Goal: Task Accomplishment & Management: Manage account settings

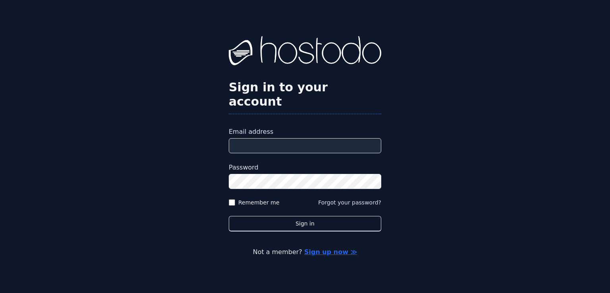
click at [276, 142] on input "Email address" at bounding box center [305, 145] width 153 height 15
click at [262, 139] on input "Email address" at bounding box center [305, 145] width 153 height 15
paste input "**********"
click at [281, 139] on input "**********" at bounding box center [305, 145] width 153 height 15
type input "**********"
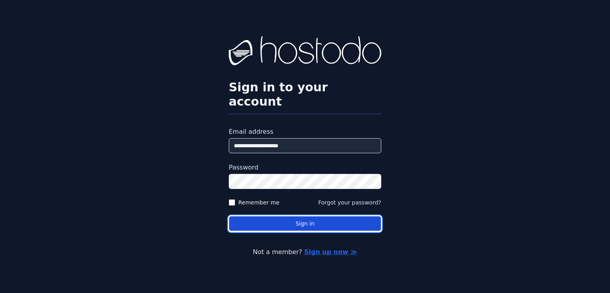
click at [296, 223] on button "Sign in" at bounding box center [305, 223] width 153 height 15
click at [291, 217] on button "Sign in" at bounding box center [305, 223] width 153 height 15
click at [281, 220] on button "Sign in" at bounding box center [305, 223] width 153 height 15
click at [282, 219] on button "Sign in" at bounding box center [305, 223] width 153 height 15
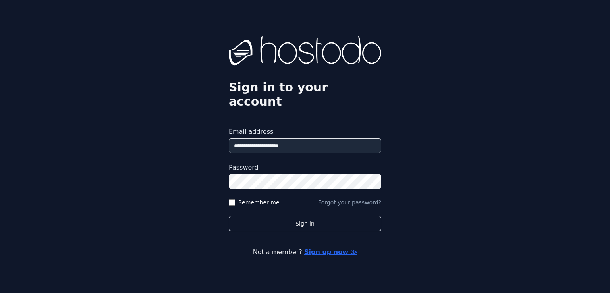
click at [337, 199] on button "Forgot your password?" at bounding box center [349, 203] width 63 height 8
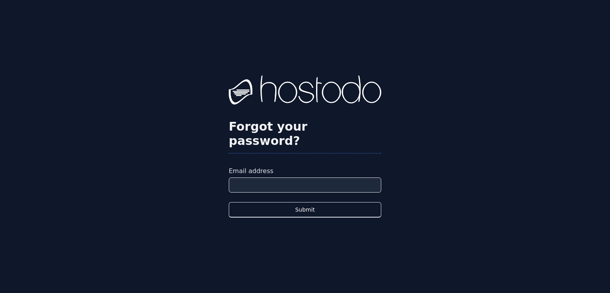
click at [281, 183] on input "Email address" at bounding box center [305, 185] width 153 height 15
type input "**********"
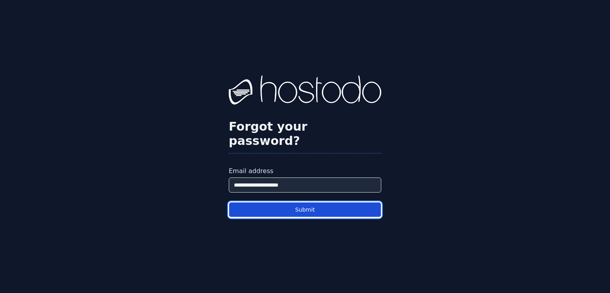
click at [296, 205] on button "Submit" at bounding box center [305, 209] width 153 height 15
click at [296, 207] on button "Submit" at bounding box center [305, 209] width 153 height 15
click at [312, 202] on button "Submit" at bounding box center [305, 209] width 153 height 15
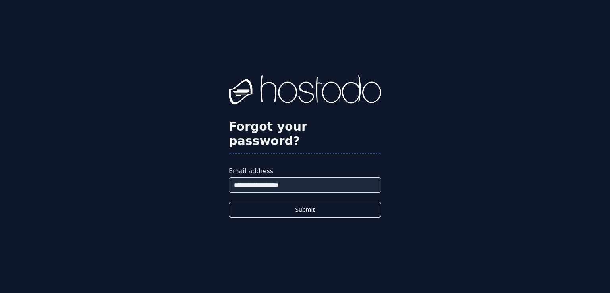
click at [453, 150] on div "**********" at bounding box center [305, 146] width 610 height 293
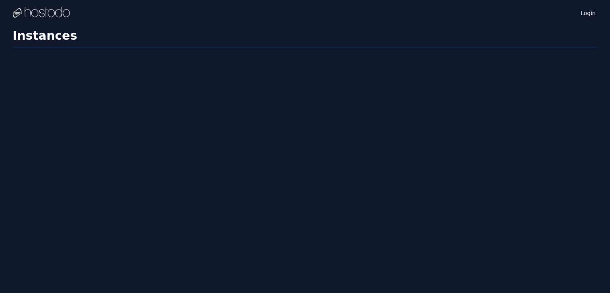
click at [335, 130] on div "Login Instances SSH Keys Billing Helpdesk Sign out Settings Instances" at bounding box center [305, 146] width 610 height 293
click at [218, 97] on div "Login Instances SSH Keys Billing Helpdesk Sign out Settings Instances" at bounding box center [305, 146] width 610 height 293
click at [488, 61] on div "Login Instances SSH Keys Billing Helpdesk Sign out Settings Instances" at bounding box center [305, 146] width 610 height 293
click at [593, 13] on link "Login" at bounding box center [588, 13] width 18 height 10
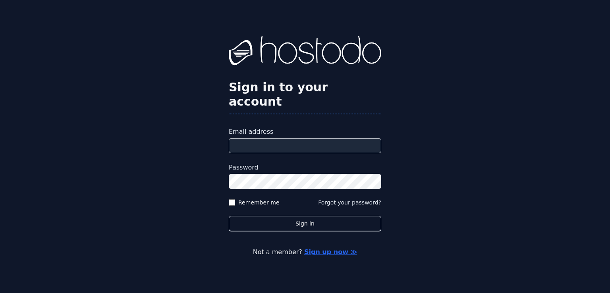
click at [272, 143] on input "Email address" at bounding box center [305, 145] width 153 height 15
click at [289, 138] on input "Email address" at bounding box center [305, 145] width 153 height 15
type input "**********"
click at [229, 216] on button "Sign in" at bounding box center [305, 223] width 153 height 15
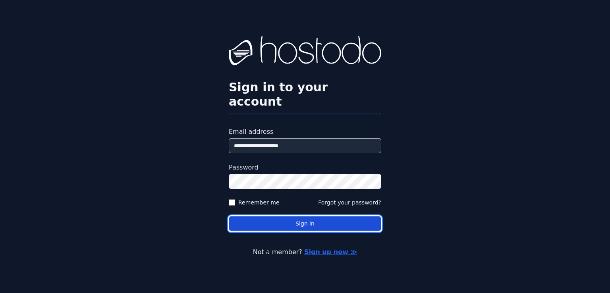
click at [312, 217] on button "Sign in" at bounding box center [305, 223] width 153 height 15
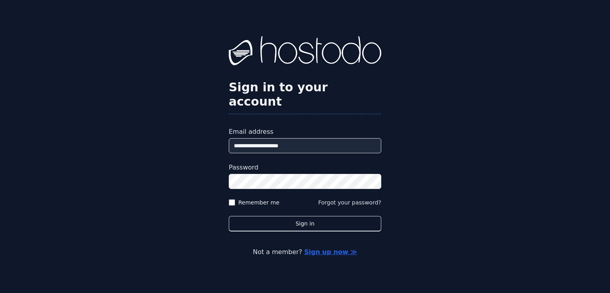
click at [323, 184] on form "**********" at bounding box center [305, 179] width 153 height 105
click at [229, 216] on button "Sign in" at bounding box center [305, 223] width 153 height 15
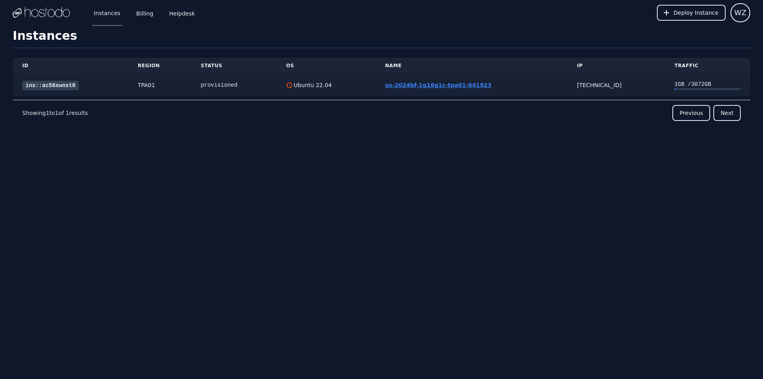
click at [458, 84] on link "us-2024bf-1g16g1c-tpa01-641923" at bounding box center [438, 85] width 106 height 6
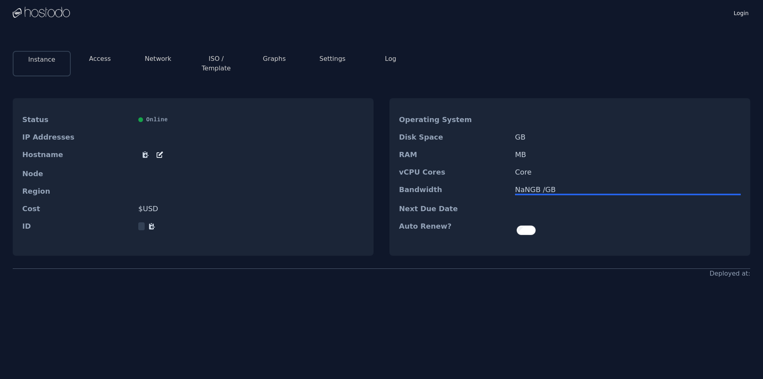
click at [93, 56] on button "Access" at bounding box center [100, 59] width 22 height 10
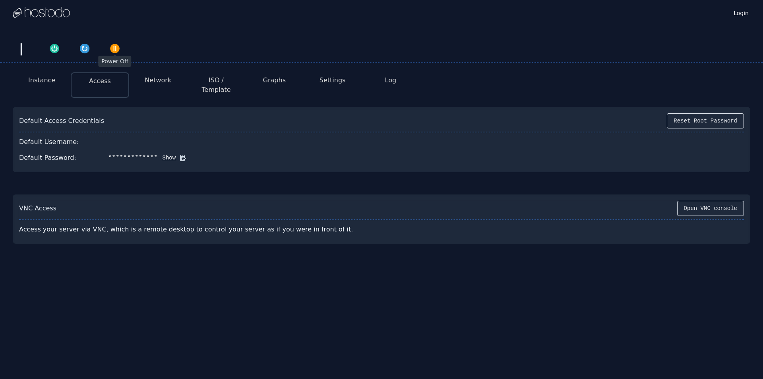
click at [115, 49] on img "button" at bounding box center [114, 48] width 11 height 11
click at [48, 79] on button "Instance" at bounding box center [41, 80] width 27 height 10
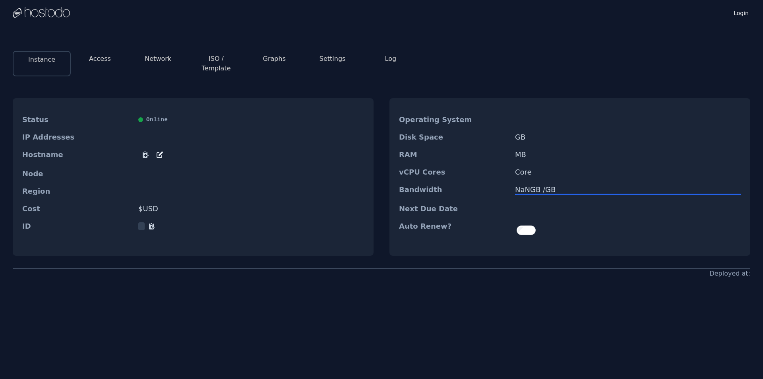
click at [104, 58] on button "Access" at bounding box center [100, 59] width 22 height 10
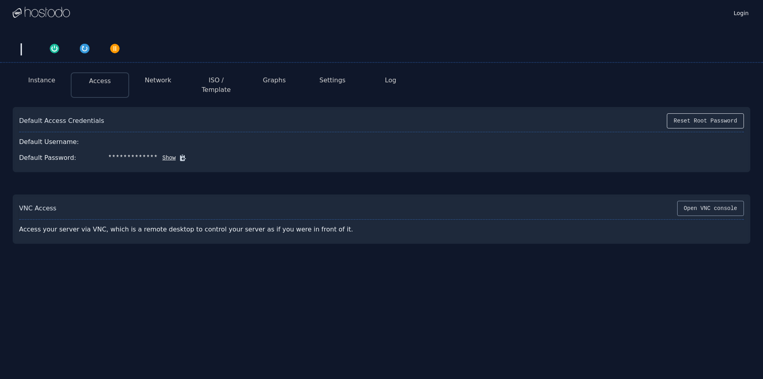
click at [726, 205] on button "Open VNC console" at bounding box center [710, 208] width 67 height 15
click at [54, 80] on button "Instance" at bounding box center [41, 80] width 27 height 10
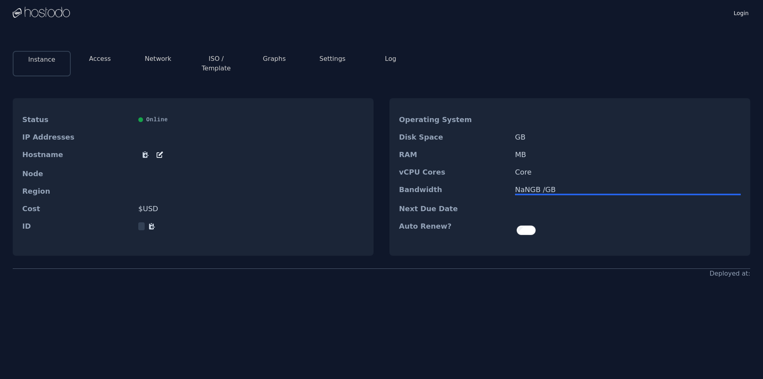
click at [261, 33] on div "Instance Access Network ISO / Template Graphs Settings Log Status Online IP Add…" at bounding box center [381, 191] width 763 height 332
click at [97, 57] on button "Access" at bounding box center [100, 59] width 22 height 10
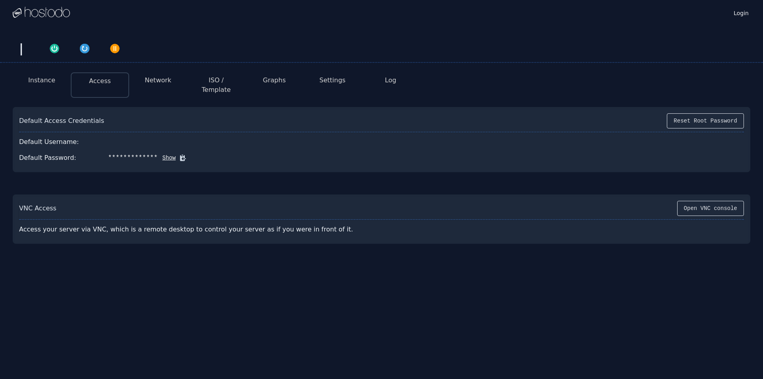
click at [41, 81] on button "Instance" at bounding box center [41, 80] width 27 height 10
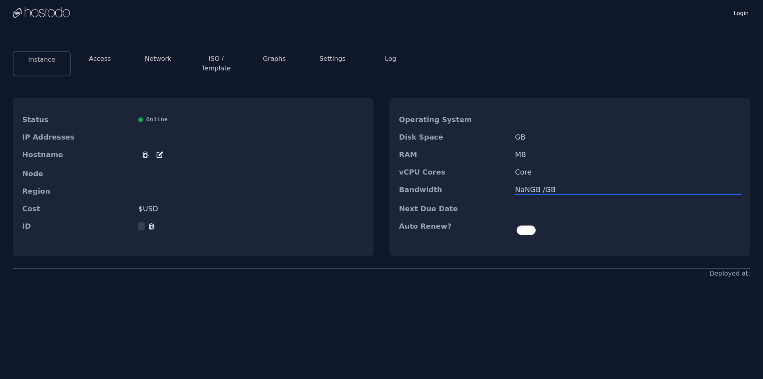
click at [98, 58] on button "Access" at bounding box center [100, 59] width 22 height 10
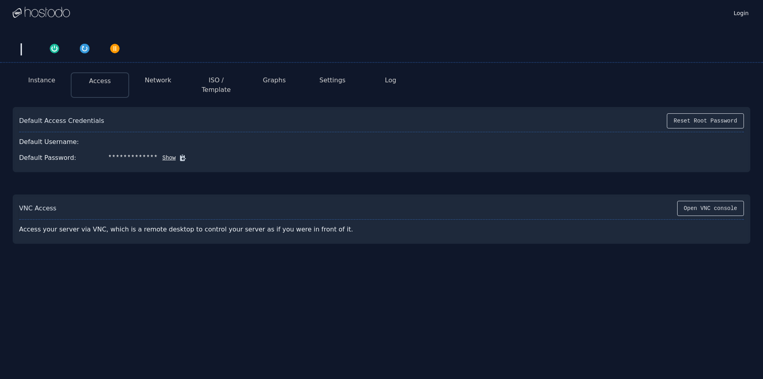
click at [34, 79] on button "Instance" at bounding box center [41, 80] width 27 height 10
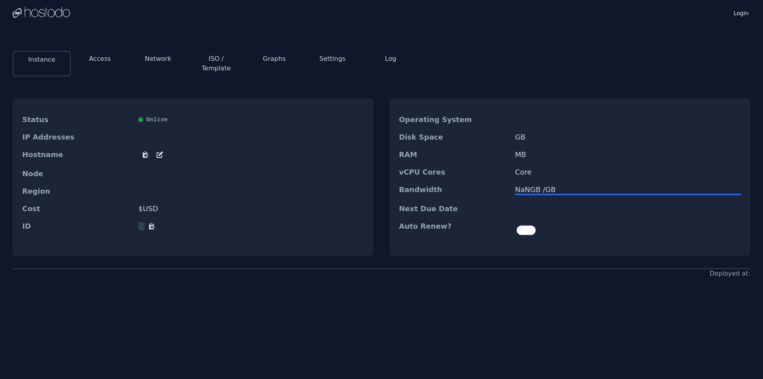
click at [102, 59] on button "Access" at bounding box center [100, 59] width 22 height 10
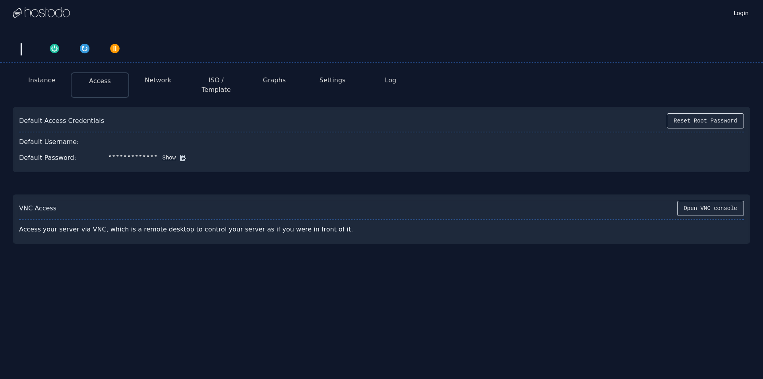
click at [166, 154] on button "Show" at bounding box center [167, 158] width 18 height 8
click at [116, 154] on button "Hide" at bounding box center [117, 158] width 18 height 8
click at [160, 80] on button "Network" at bounding box center [158, 80] width 27 height 10
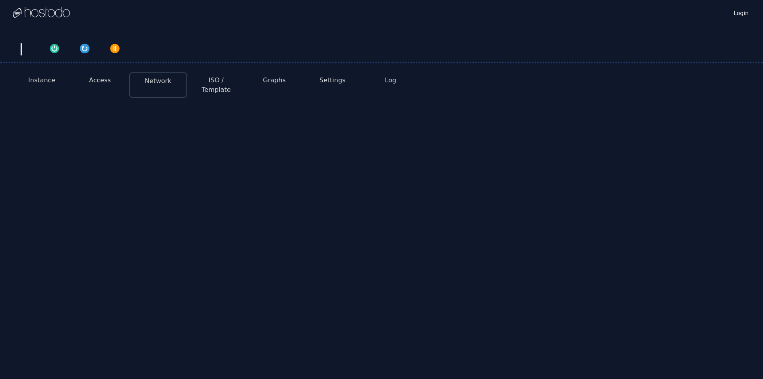
click at [42, 80] on button "Instance" at bounding box center [41, 80] width 27 height 10
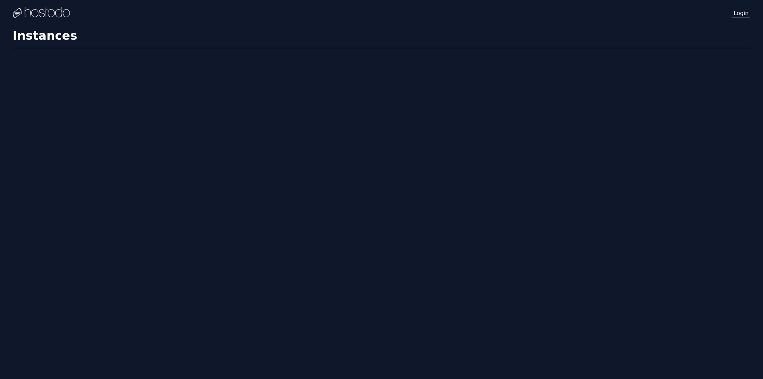
click at [735, 15] on link "Login" at bounding box center [741, 13] width 18 height 10
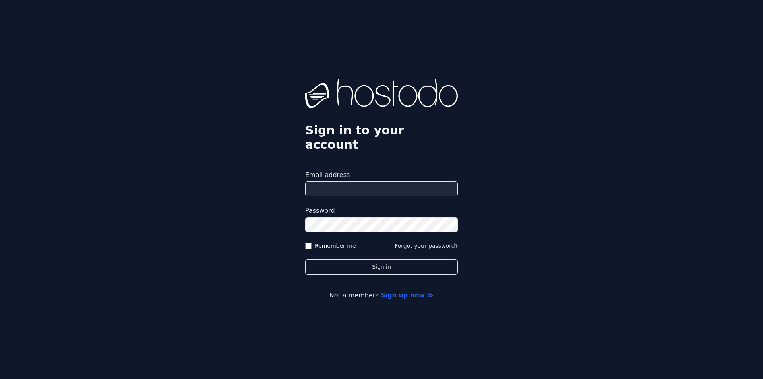
click at [347, 173] on div "Email address" at bounding box center [381, 183] width 153 height 26
click at [344, 181] on input "Email address" at bounding box center [381, 188] width 153 height 15
type input "**********"
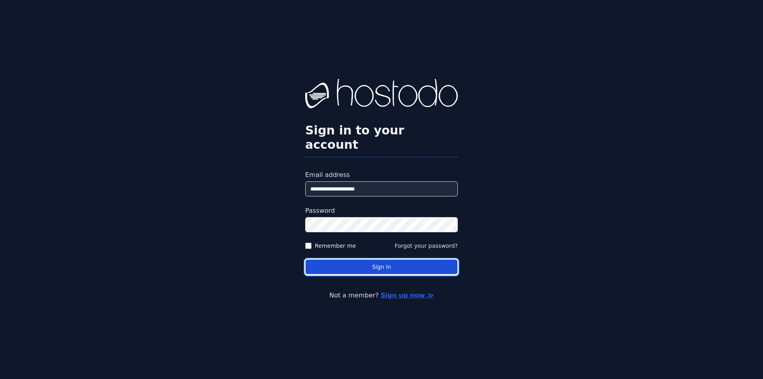
click at [359, 260] on button "Sign in" at bounding box center [381, 266] width 153 height 15
click at [353, 259] on button "Sign in" at bounding box center [381, 266] width 153 height 15
click at [365, 259] on button "Sign in" at bounding box center [381, 266] width 153 height 15
click at [393, 261] on button "Sign in" at bounding box center [381, 266] width 153 height 15
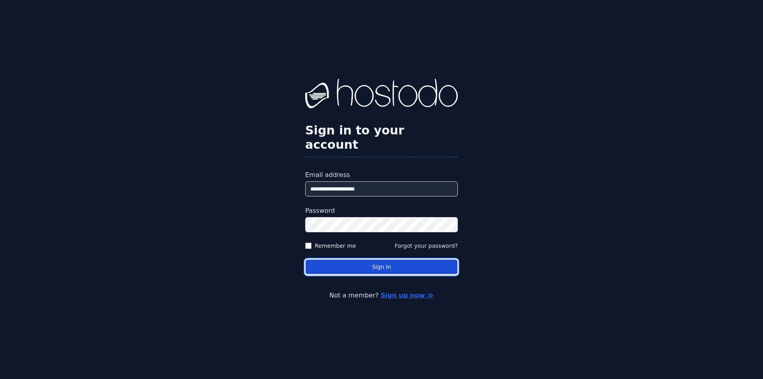
click at [393, 261] on button "Sign in" at bounding box center [381, 266] width 153 height 15
click at [381, 259] on button "Sign in" at bounding box center [381, 266] width 153 height 15
